Goal: Navigation & Orientation: Find specific page/section

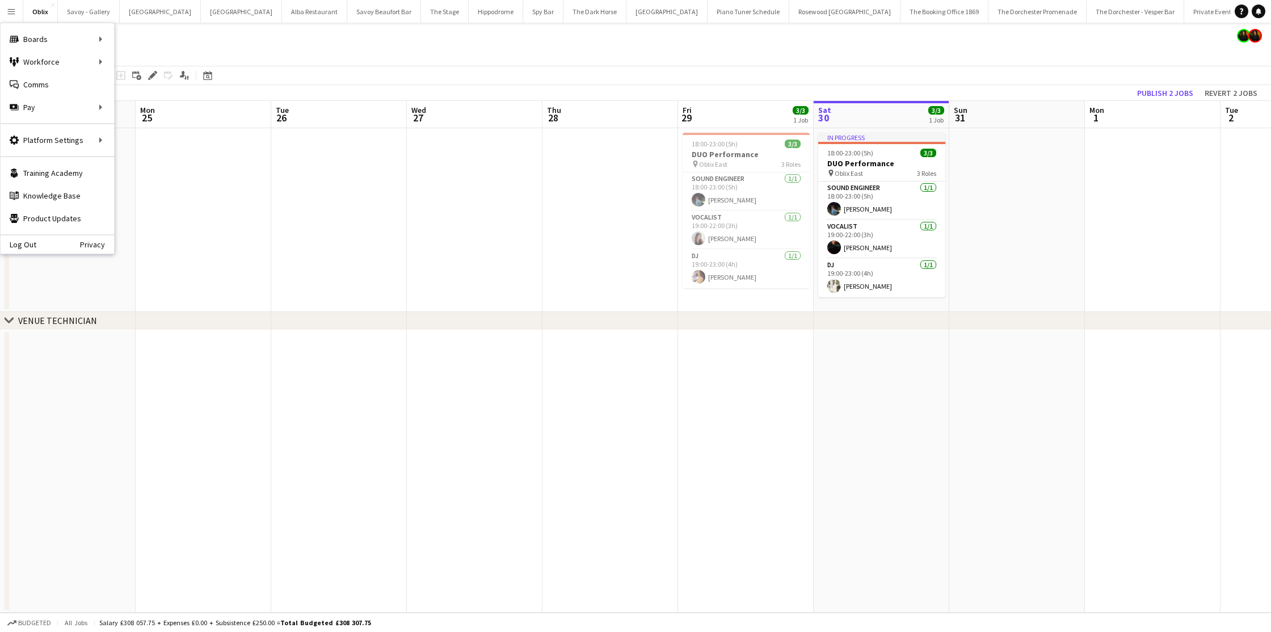
click at [543, 258] on app-date-cell at bounding box center [611, 220] width 136 height 184
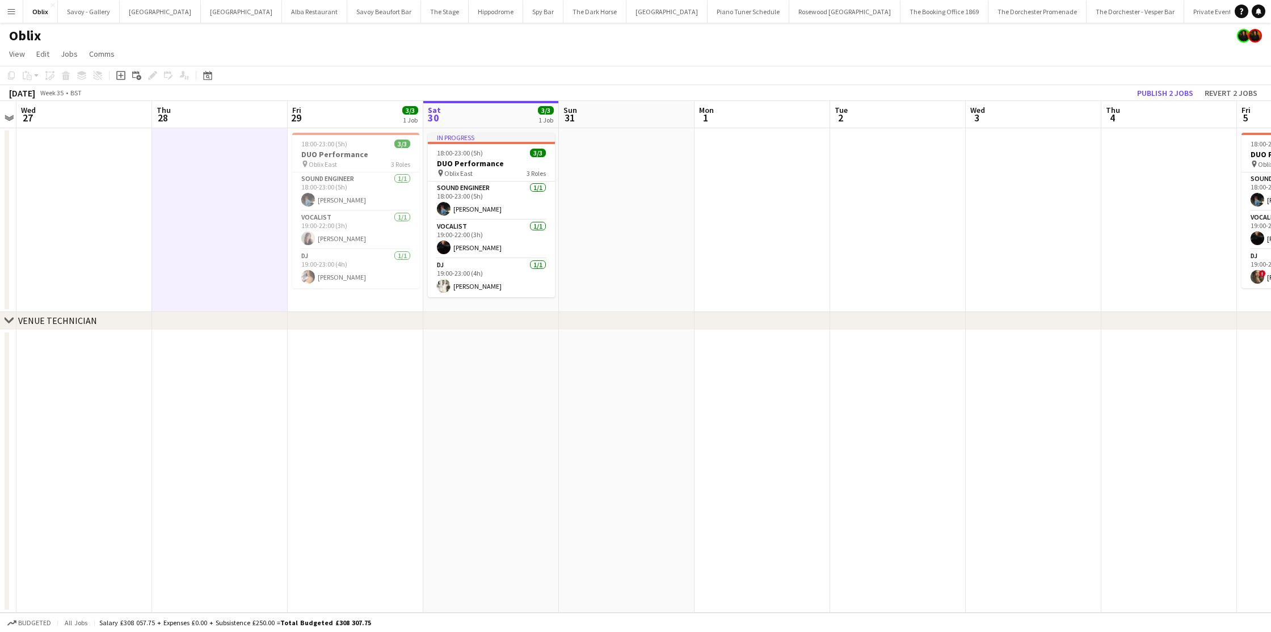
click at [11, 12] on app-icon "Menu" at bounding box center [11, 11] width 9 height 9
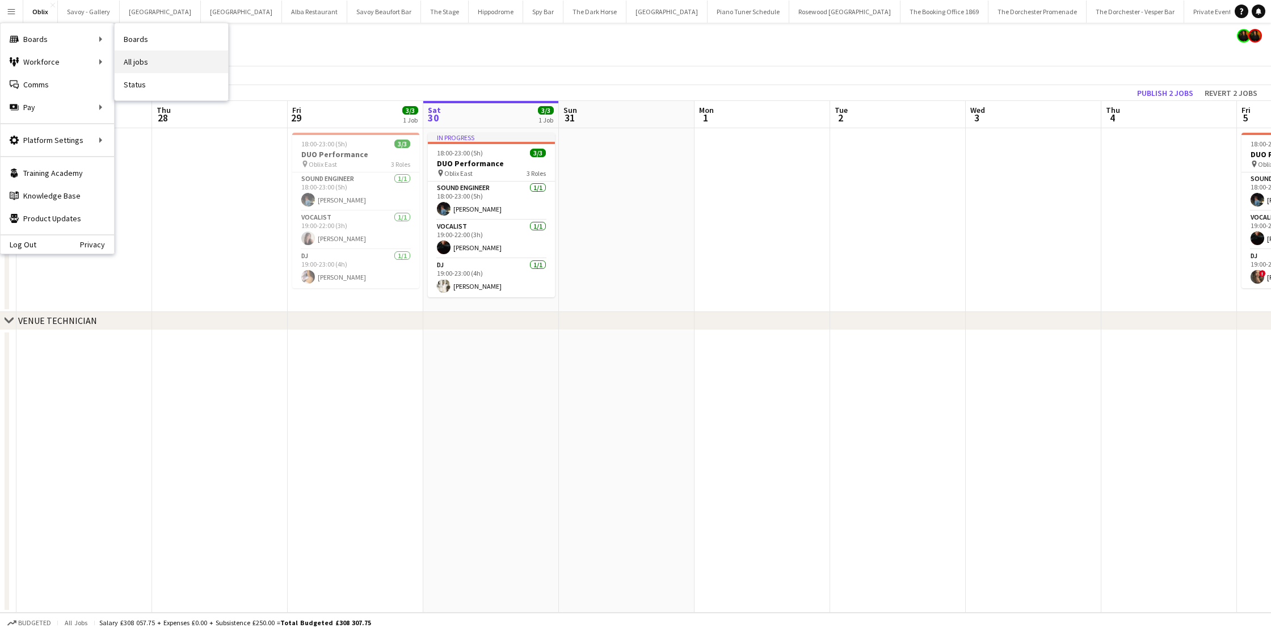
click at [137, 65] on link "All jobs" at bounding box center [171, 62] width 113 height 23
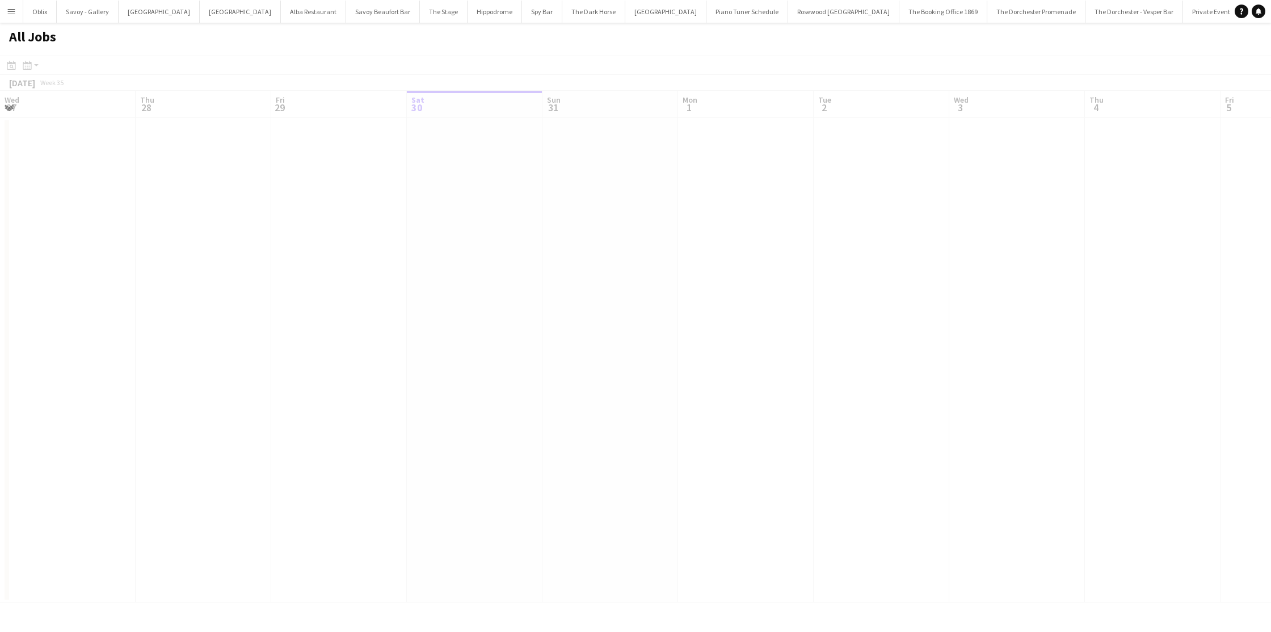
scroll to position [0, 271]
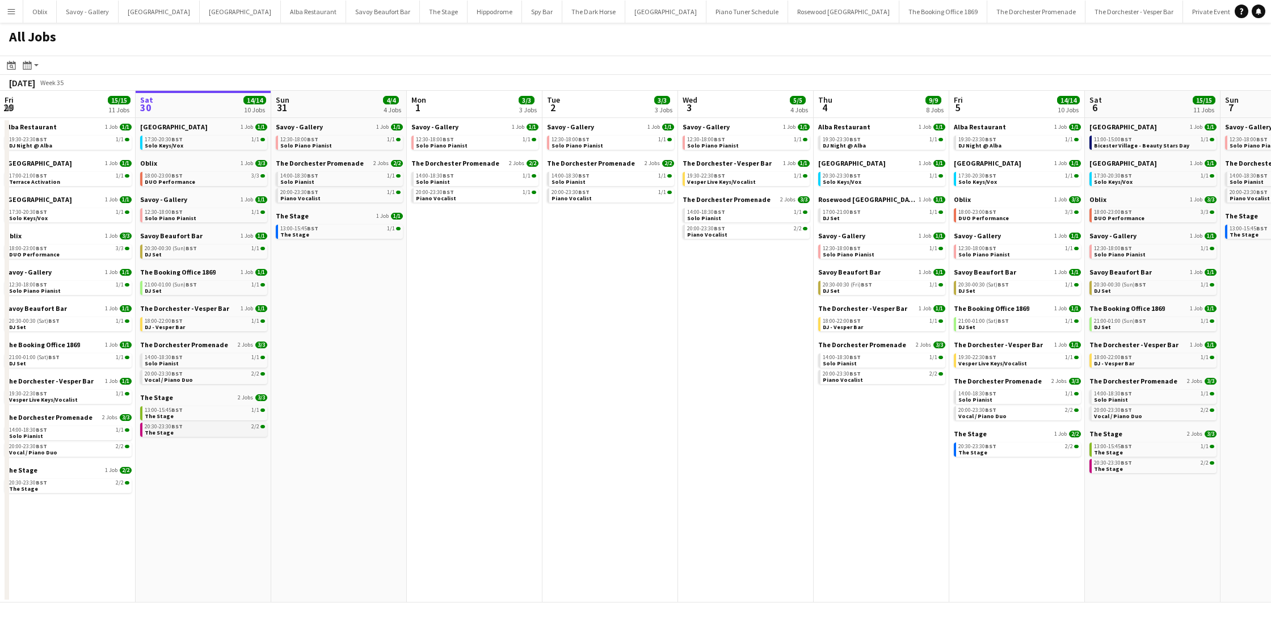
click at [184, 434] on link "20:30-23:30 BST 2/2 The Stage" at bounding box center [205, 429] width 120 height 13
click at [188, 281] on span "BST" at bounding box center [191, 284] width 11 height 7
click at [187, 247] on span "BST" at bounding box center [191, 248] width 11 height 7
click at [357, 142] on link "12:30-18:00 BST 1/1 Solo Piano Pianist" at bounding box center [340, 142] width 120 height 13
click at [336, 196] on link "20:00-23:30 BST 1/1 Piano Vocalist" at bounding box center [340, 194] width 120 height 13
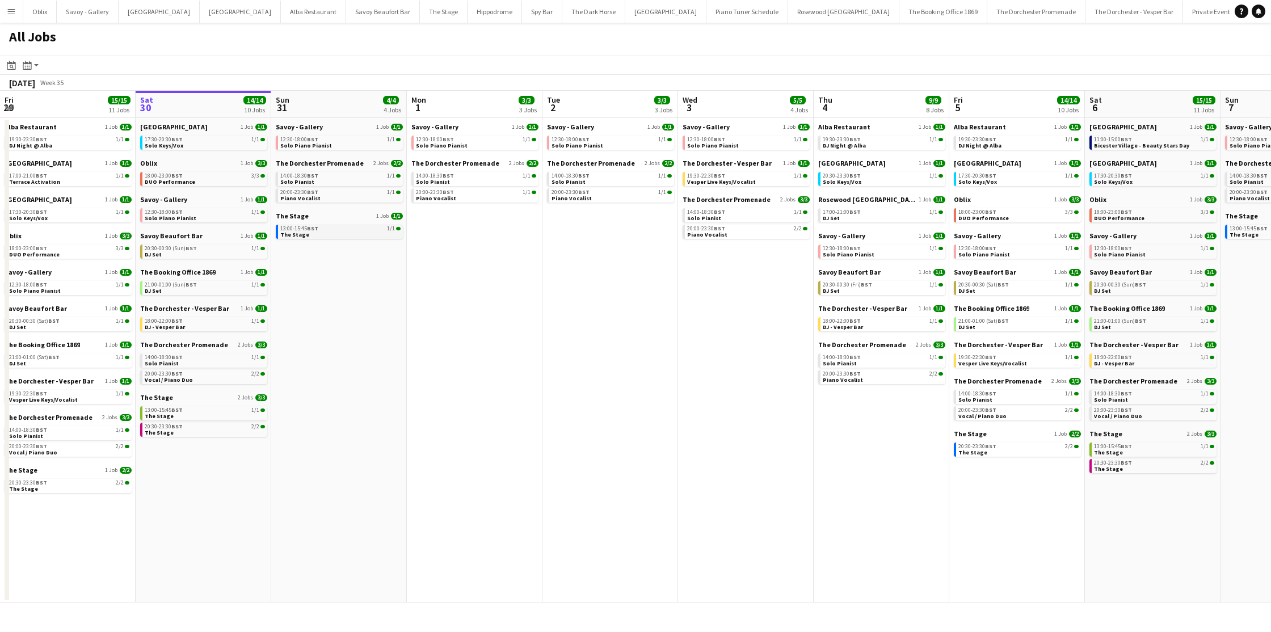
click at [354, 230] on div "13:00-15:45 BST 1/1" at bounding box center [340, 229] width 120 height 6
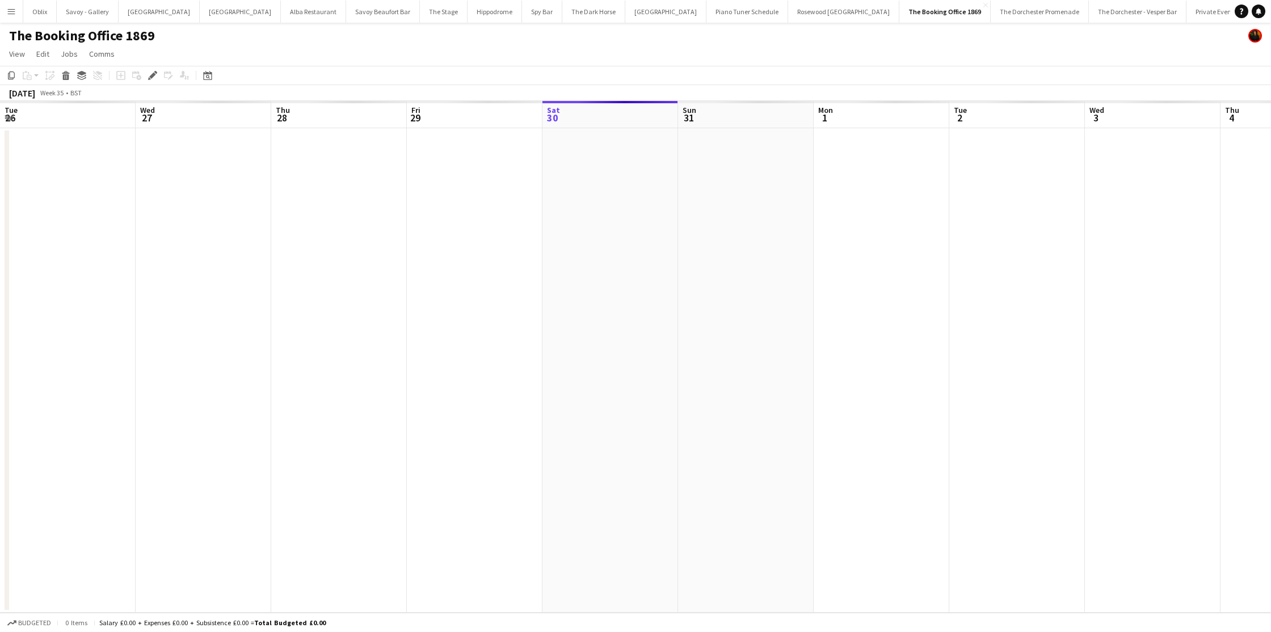
scroll to position [0, 390]
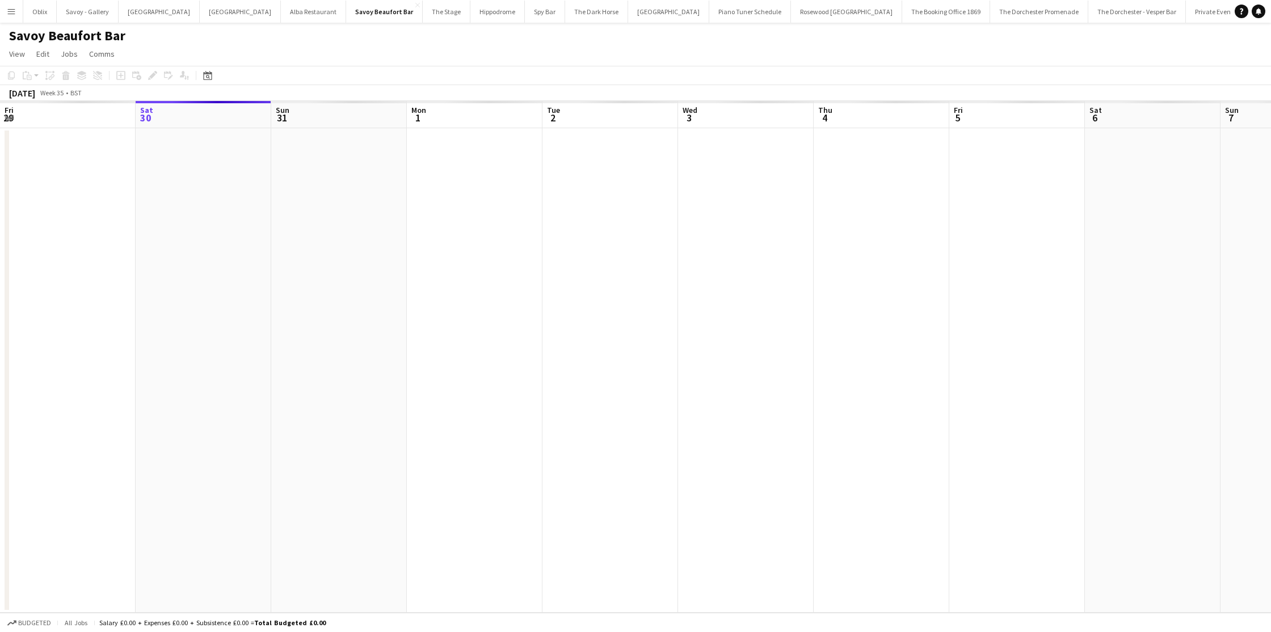
scroll to position [0, 390]
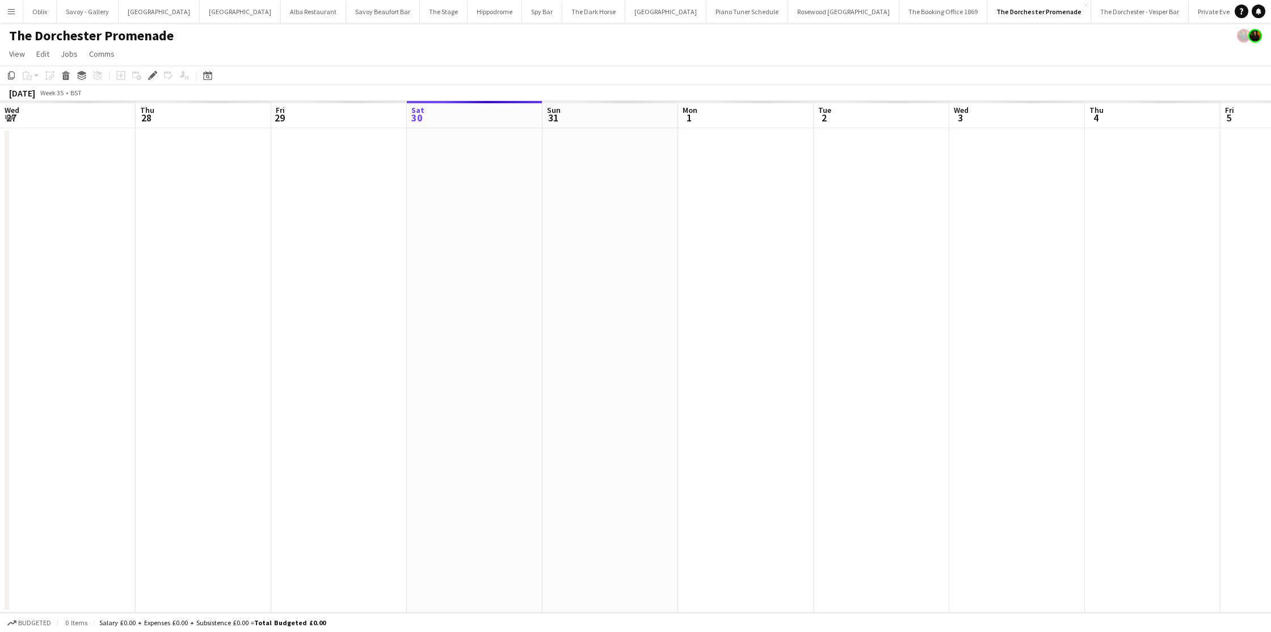
scroll to position [0, 390]
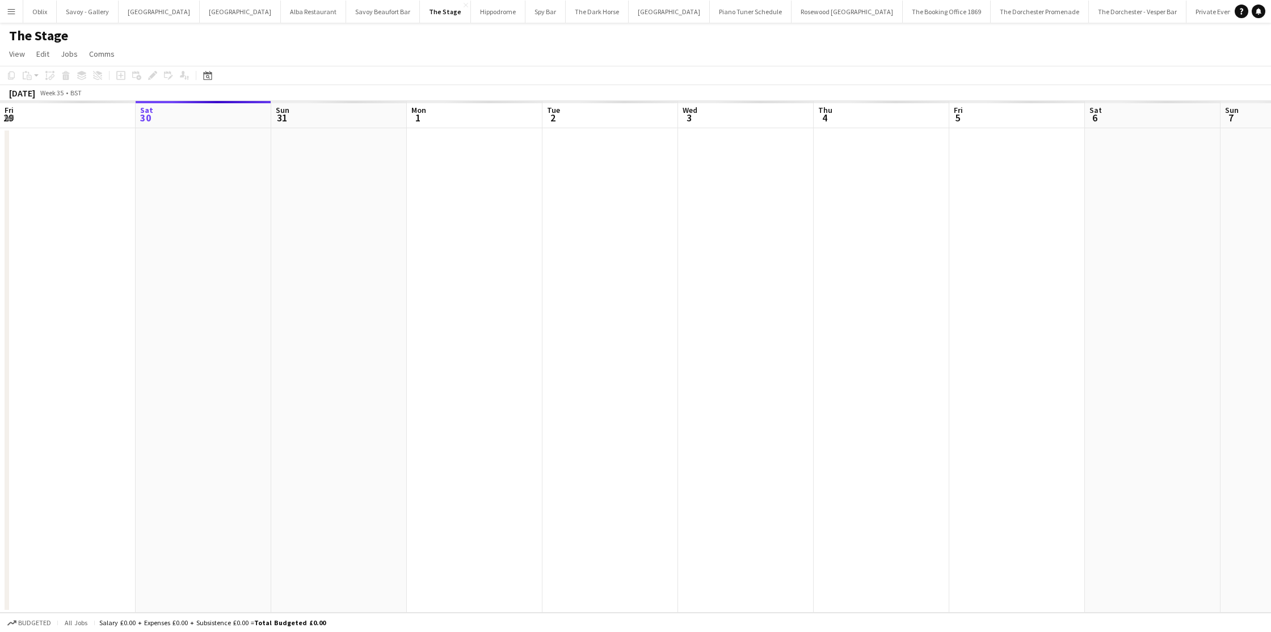
scroll to position [0, 390]
